Goal: Find specific page/section: Find specific page/section

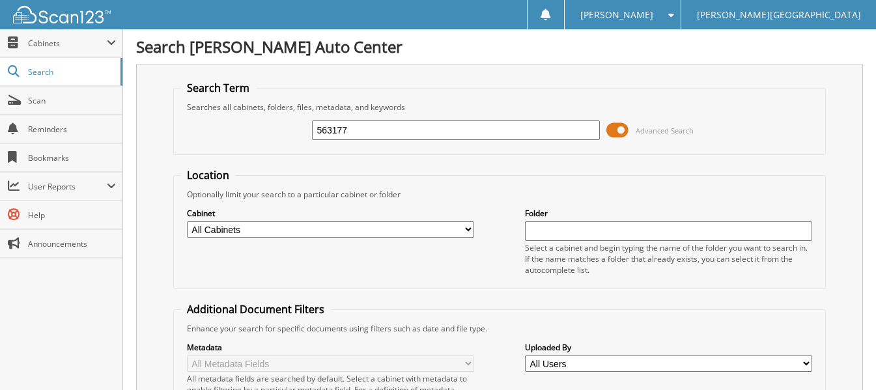
type input "563177"
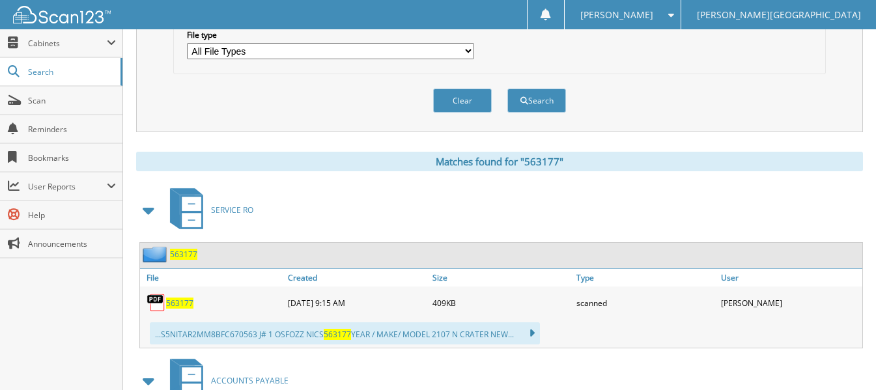
scroll to position [456, 0]
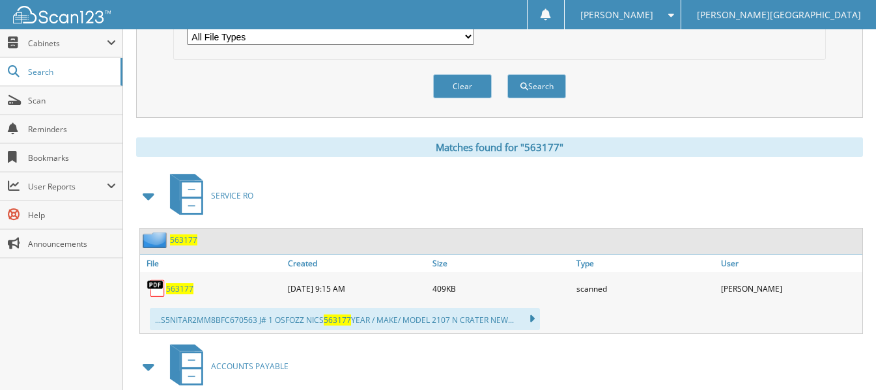
click at [182, 292] on span "563177" at bounding box center [179, 288] width 27 height 11
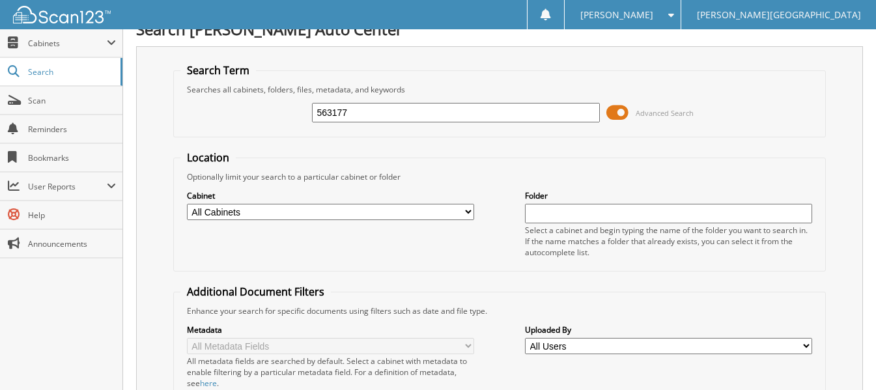
scroll to position [17, 0]
drag, startPoint x: 373, startPoint y: 113, endPoint x: 214, endPoint y: 107, distance: 158.4
click at [214, 107] on div "563177 Advanced Search" at bounding box center [499, 113] width 638 height 35
type input "568824"
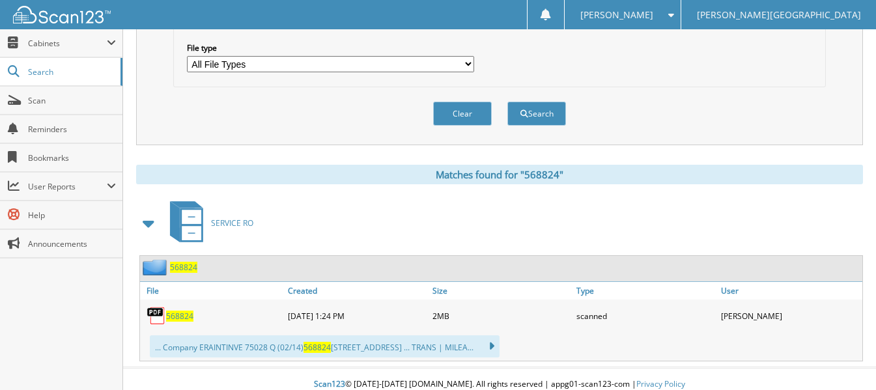
scroll to position [440, 0]
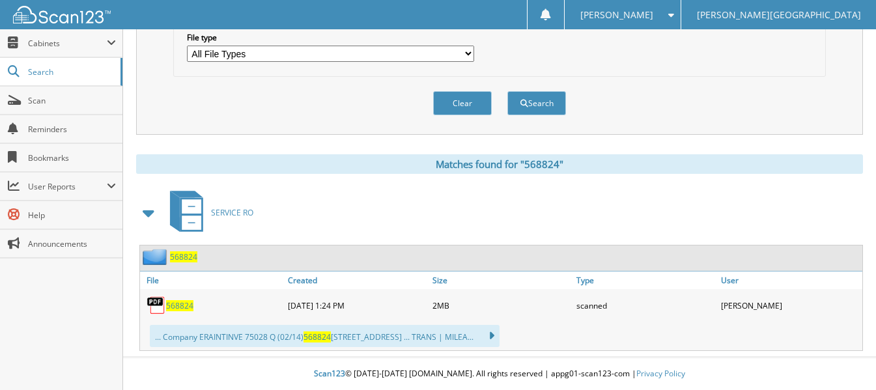
click at [173, 302] on span "568824" at bounding box center [179, 305] width 27 height 11
click at [41, 99] on span "Scan" at bounding box center [72, 100] width 88 height 11
